Goal: Information Seeking & Learning: Learn about a topic

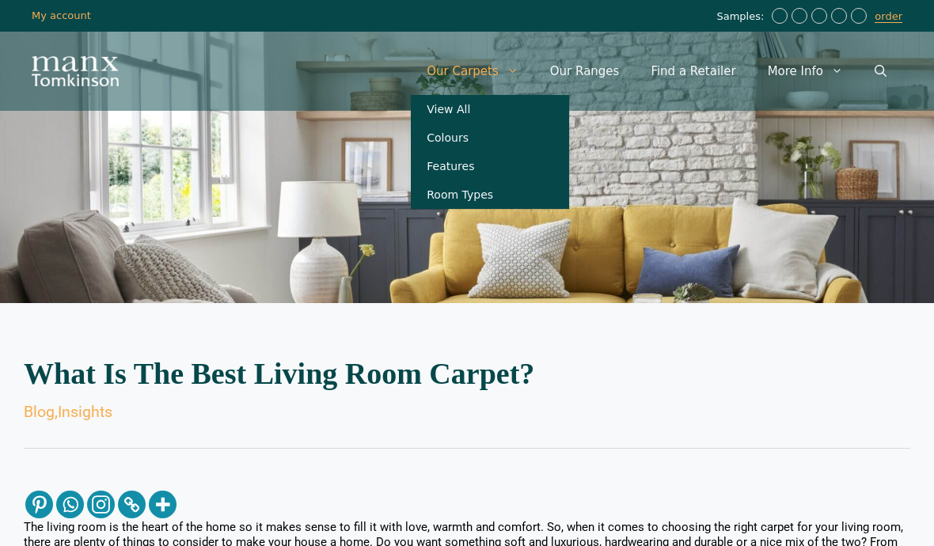
click at [498, 136] on link "Colours" at bounding box center [490, 138] width 158 height 29
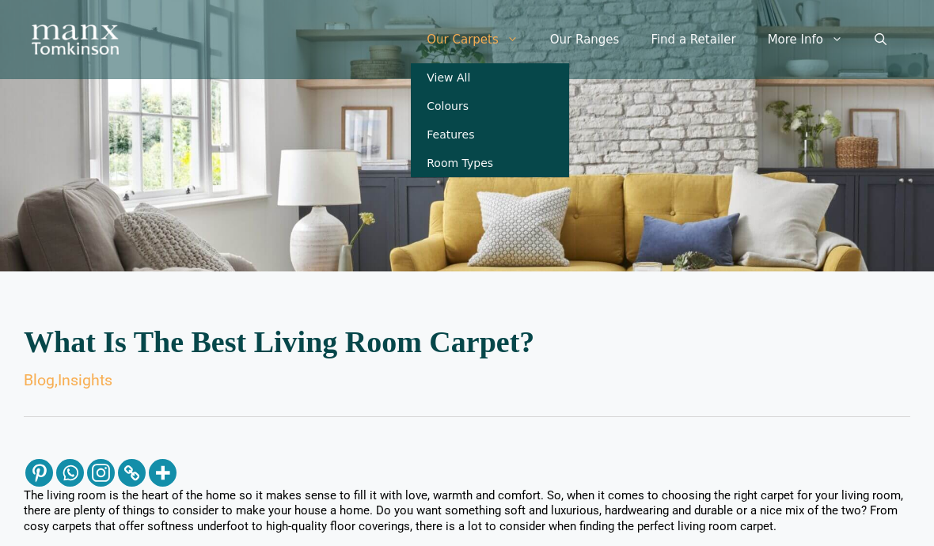
scroll to position [28, 0]
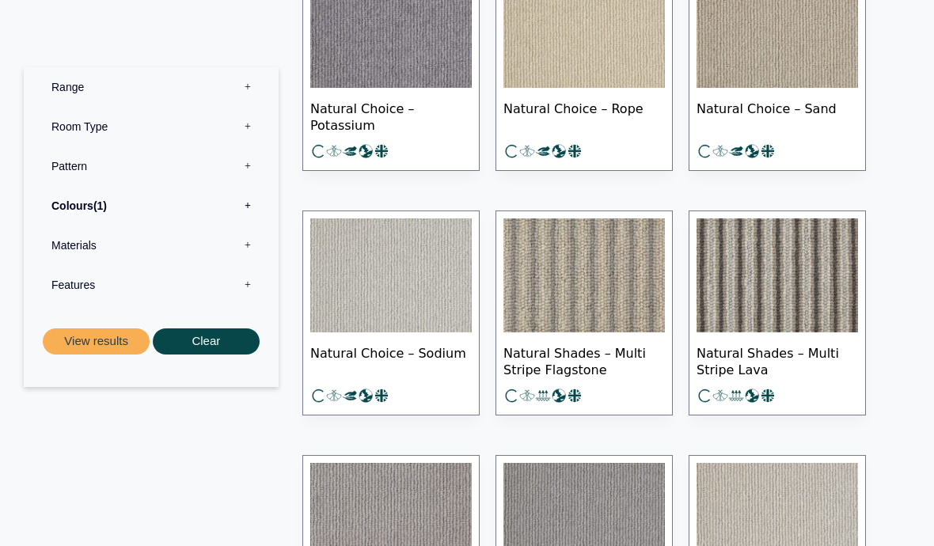
scroll to position [4216, 0]
click at [588, 295] on img at bounding box center [585, 276] width 162 height 114
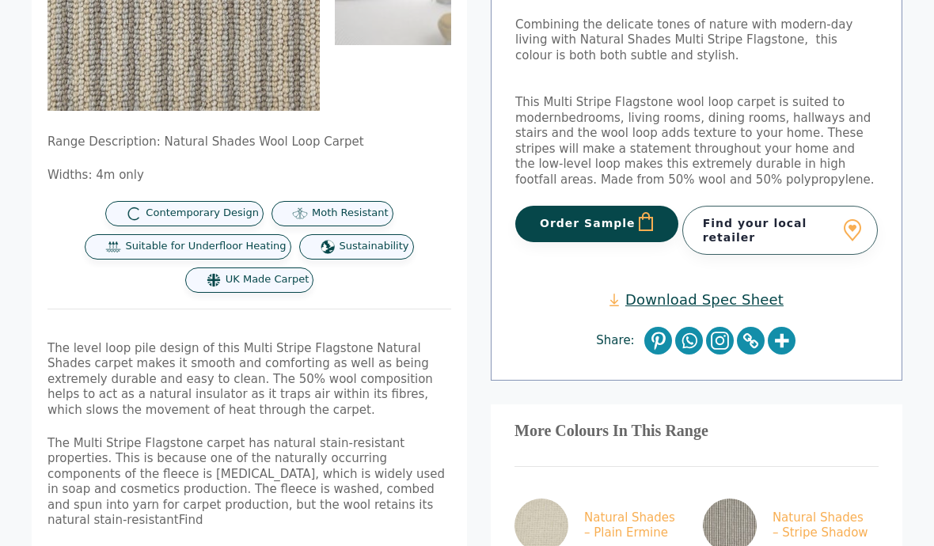
scroll to position [246, 0]
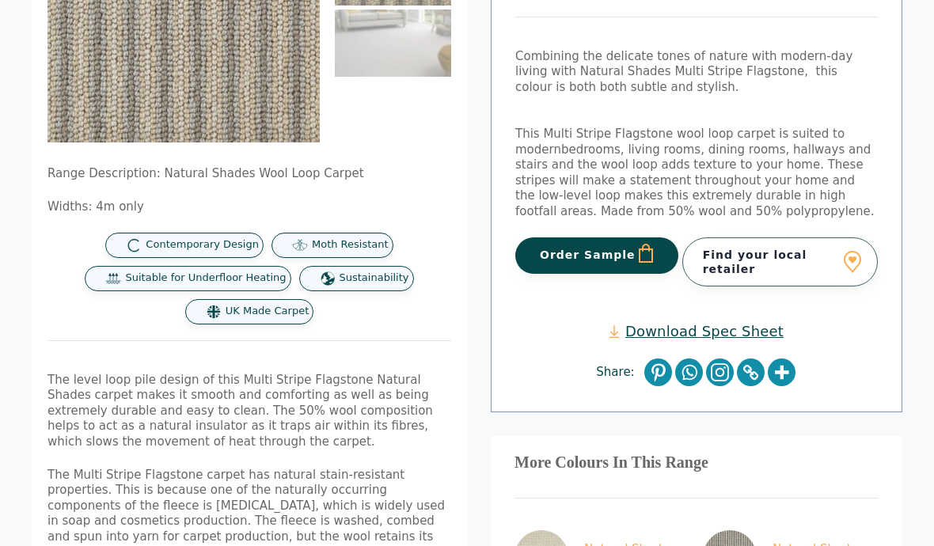
click at [786, 265] on link "Find your local retailer" at bounding box center [781, 262] width 196 height 49
